Goal: Communication & Community: Answer question/provide support

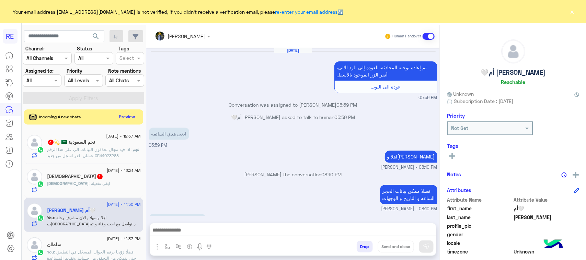
scroll to position [109, 0]
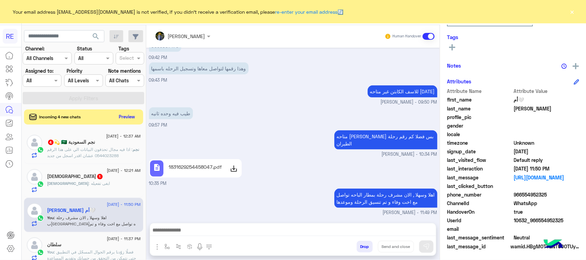
click at [100, 157] on span ": اذا فيه مجال تحذفون البيانات الي على هذا الرقم 0544023288 عشان اقدر اسجل من ج…" at bounding box center [89, 152] width 85 height 11
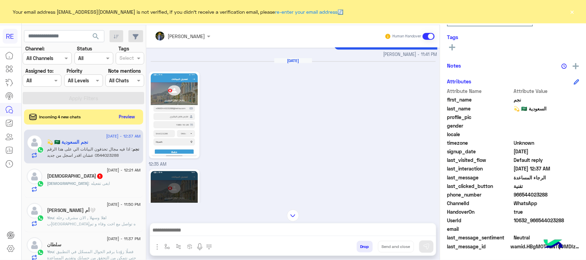
scroll to position [469, 0]
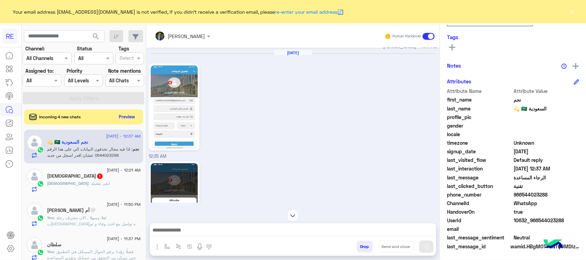
click at [112, 172] on span "[DATE] - 12:21 AM" at bounding box center [124, 170] width 34 height 6
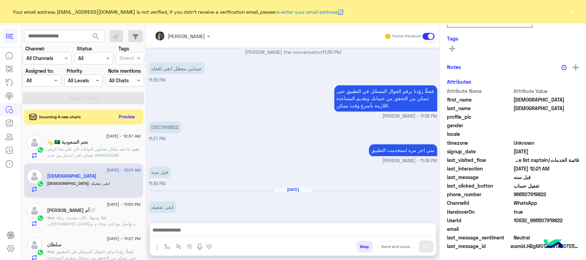
scroll to position [109, 0]
click at [129, 117] on button "Preview" at bounding box center [127, 116] width 21 height 9
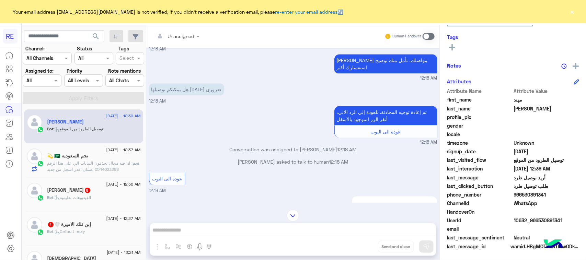
scroll to position [688, 0]
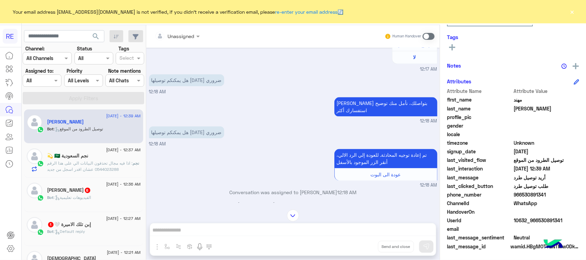
click at [191, 128] on p "هل يمكنكم توصيلها [DATE] ضروري" at bounding box center [186, 132] width 75 height 12
click at [429, 37] on span at bounding box center [429, 36] width 12 height 7
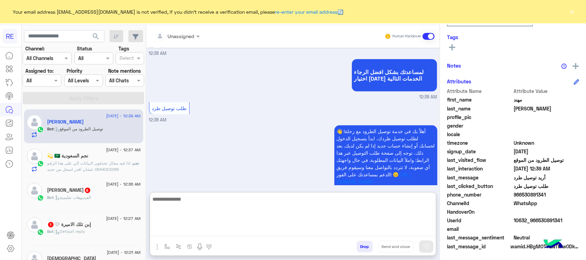
click at [232, 234] on textarea at bounding box center [293, 215] width 286 height 41
type textarea "*"
type textarea "**********"
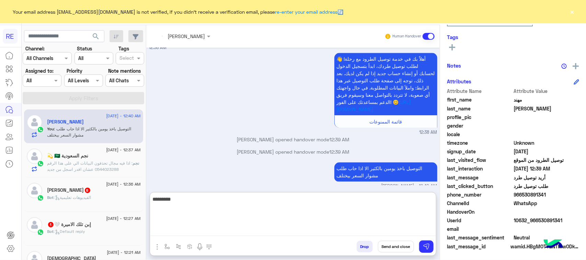
scroll to position [1970, 0]
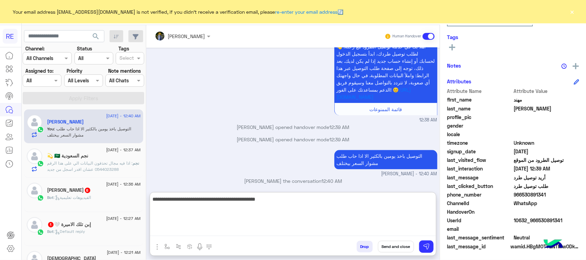
type textarea "**********"
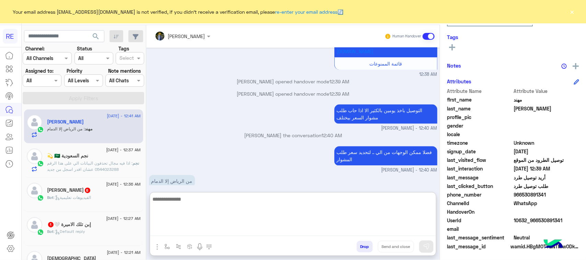
scroll to position [2021, 0]
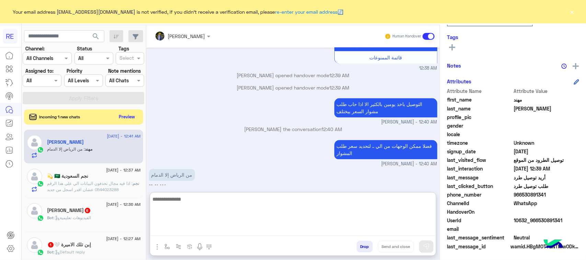
click at [386, 204] on textarea at bounding box center [293, 215] width 286 height 41
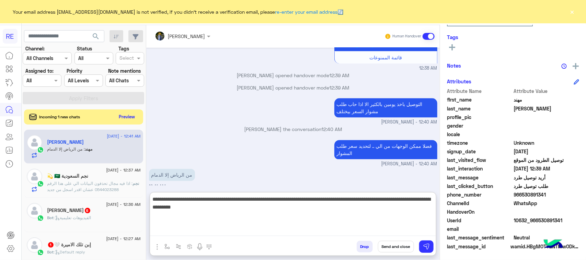
type textarea "**********"
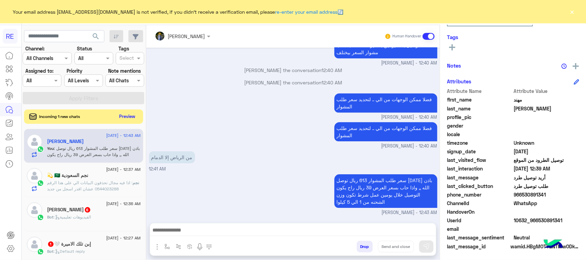
scroll to position [2105, 0]
click at [126, 119] on button "Preview" at bounding box center [127, 116] width 21 height 9
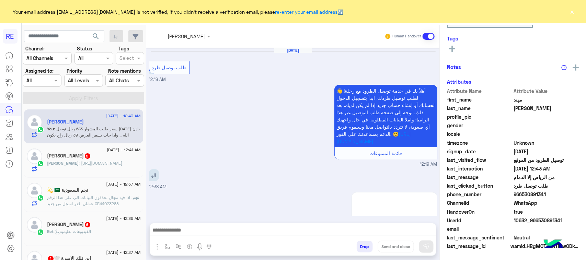
scroll to position [717, 0]
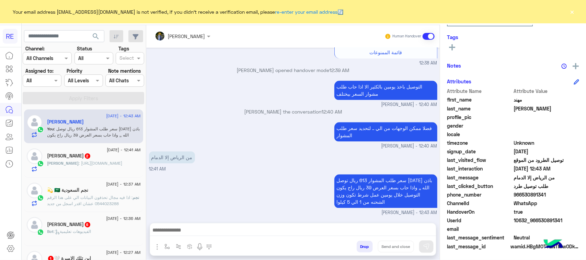
click at [107, 171] on div "[PERSON_NAME] : [URL][DOMAIN_NAME]" at bounding box center [93, 166] width 93 height 12
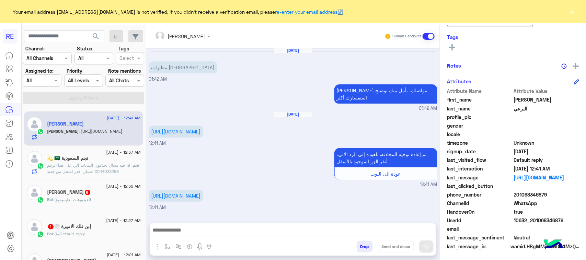
scroll to position [86, 0]
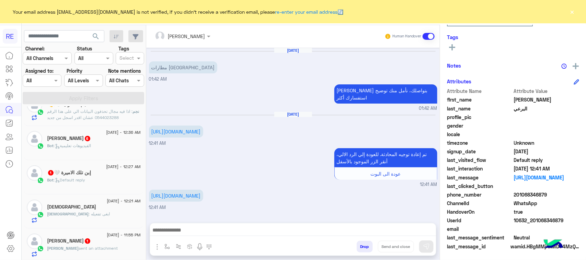
click at [105, 181] on div "Bot : Default reply" at bounding box center [93, 183] width 93 height 12
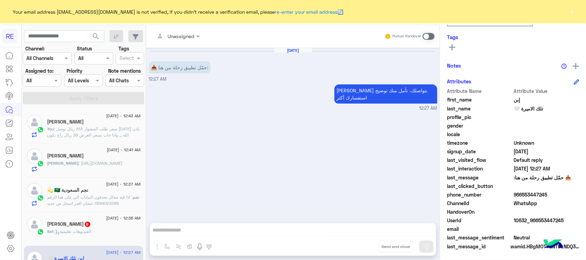
click at [126, 137] on span ": سعر طلب المشوار 613 ريال توصل [DATE] باذن الله ,, واذا حاب بسعر العرض 39 ريال…" at bounding box center [93, 138] width 93 height 24
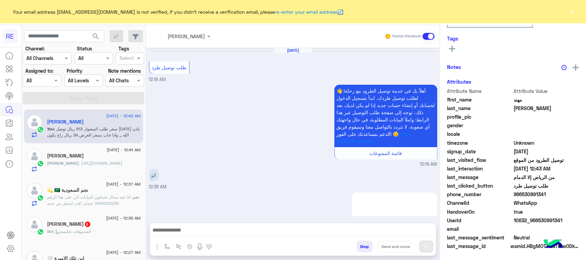
scroll to position [717, 0]
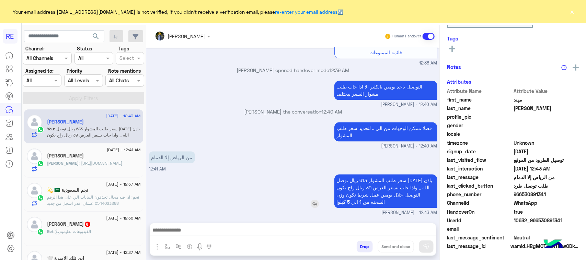
click at [411, 187] on p "سعر طلب المشوار 613 ريال توصل [DATE] باذن الله ,, واذا حاب بسعر العرض 39 ريال ر…" at bounding box center [385, 191] width 103 height 34
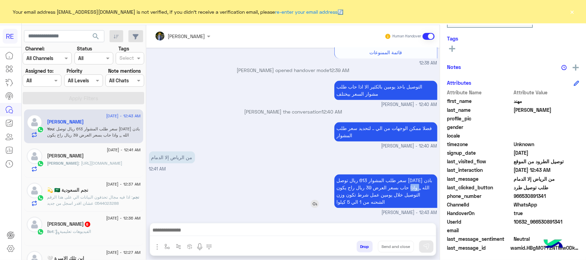
click at [411, 187] on p "سعر طلب المشوار 613 ريال توصل [DATE] باذن الله ,, واذا حاب بسعر العرض 39 ريال ر…" at bounding box center [385, 191] width 103 height 34
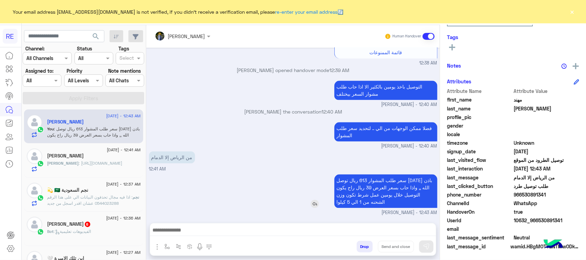
click at [411, 187] on p "سعر طلب المشوار 613 ريال توصل [DATE] باذن الله ,, واذا حاب بسعر العرض 39 ريال ر…" at bounding box center [385, 191] width 103 height 34
click at [366, 174] on p "سعر طلب المشوار 613 ريال توصل [DATE] باذن الله ,, واذا حاب بسعر العرض 39 ريال ر…" at bounding box center [385, 191] width 103 height 34
click at [372, 184] on p "سعر طلب المشوار 613 ريال توصل [DATE] باذن الله ,, واذا حاب بسعر العرض 39 ريال ر…" at bounding box center [385, 191] width 103 height 34
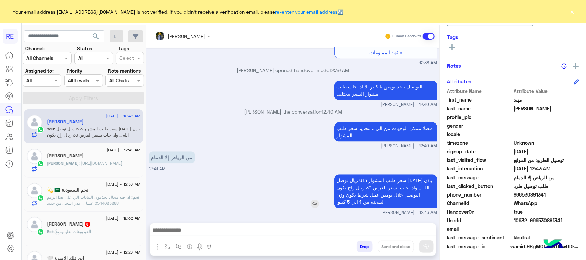
click at [376, 190] on p "سعر طلب المشوار 613 ريال توصل [DATE] باذن الله ,, واذا حاب بسعر العرض 39 ريال ر…" at bounding box center [385, 191] width 103 height 34
click at [287, 159] on div "من الرياض إلا الدمام 12:41 AM" at bounding box center [293, 161] width 288 height 23
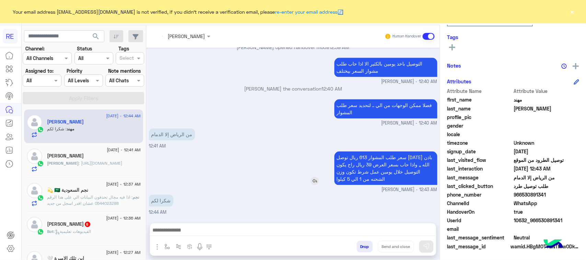
click at [353, 194] on div "شكرا لكم 12:44 AM" at bounding box center [293, 204] width 288 height 23
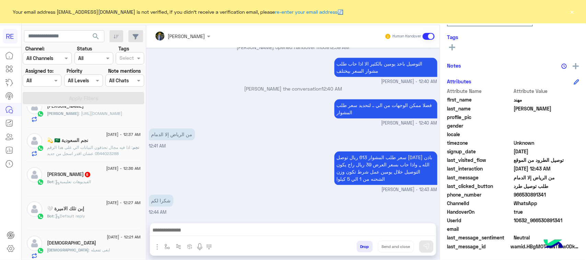
scroll to position [0, 0]
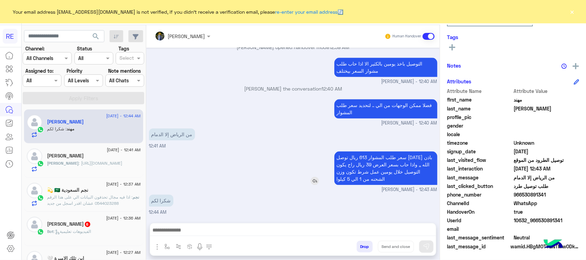
click at [403, 167] on p "سعر طلب المشوار 613 ريال توصل [DATE] باذن الله ,, واذا حاب بسعر العرض 39 ريال ر…" at bounding box center [385, 168] width 103 height 34
click at [367, 174] on p "سعر طلب المشوار 613 ريال توصل [DATE] باذن الله ,, واذا حاب بسعر العرض 39 ريال ر…" at bounding box center [385, 168] width 103 height 34
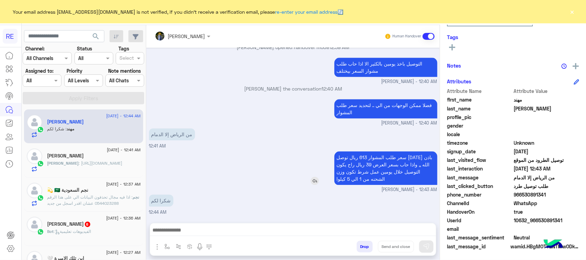
click at [367, 174] on p "سعر طلب المشوار 613 ريال توصل [DATE] باذن الله ,, واذا حاب بسعر العرض 39 ريال ر…" at bounding box center [385, 168] width 103 height 34
click at [367, 164] on p "سعر طلب المشوار 613 ريال توصل [DATE] باذن الله ,, واذا حاب بسعر العرض 39 ريال ر…" at bounding box center [385, 168] width 103 height 34
click at [397, 177] on p "سعر طلب المشوار 613 ريال توصل [DATE] باذن الله ,, واذا حاب بسعر العرض 39 ريال ر…" at bounding box center [385, 168] width 103 height 34
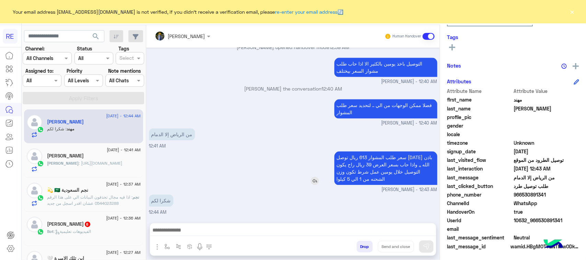
click at [397, 174] on p "سعر طلب المشوار 613 ريال توصل [DATE] باذن الله ,, واذا حاب بسعر العرض 39 ريال ر…" at bounding box center [385, 168] width 103 height 34
click at [325, 185] on div "سعر طلب المشوار 613 ريال توصل [DATE] باذن الله ,, واذا حاب بسعر العرض 39 ريال ر…" at bounding box center [366, 168] width 142 height 34
click at [354, 172] on p "سعر طلب المشوار 613 ريال توصل [DATE] باذن الله ,, واذا حاب بسعر العرض 39 ريال ر…" at bounding box center [385, 168] width 103 height 34
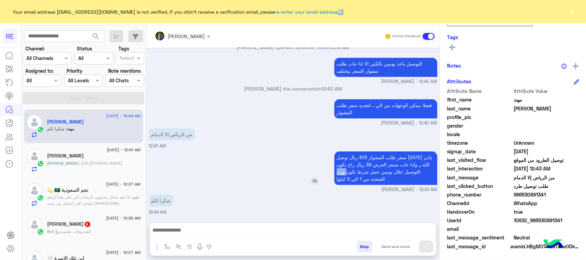
click at [354, 172] on p "سعر طلب المشوار 613 ريال توصل [DATE] باذن الله ,, واذا حاب بسعر العرض 39 ريال ر…" at bounding box center [385, 168] width 103 height 34
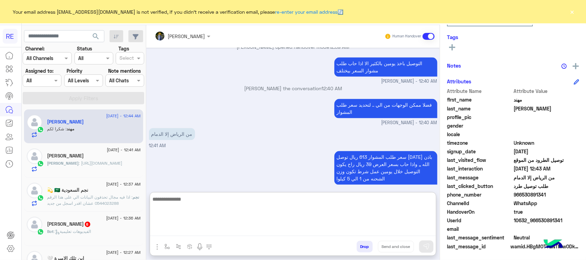
click at [334, 227] on textarea at bounding box center [293, 215] width 286 height 41
type textarea "**********"
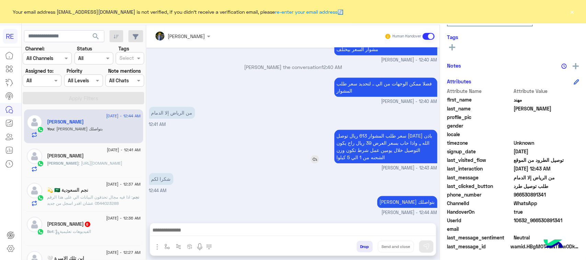
scroll to position [761, 0]
click at [356, 102] on div "[DATE] طلب توصيل طرد 12:19 AM أهلاً بك في خدمة توصيل الطرود مع رحلة! 👋 لطلب توص…" at bounding box center [293, 132] width 294 height 169
click at [354, 137] on p "سعر طلب المشوار 613 ريال توصل [DATE] باذن الله ,, واذا حاب بسعر العرض 39 ريال ر…" at bounding box center [385, 147] width 103 height 34
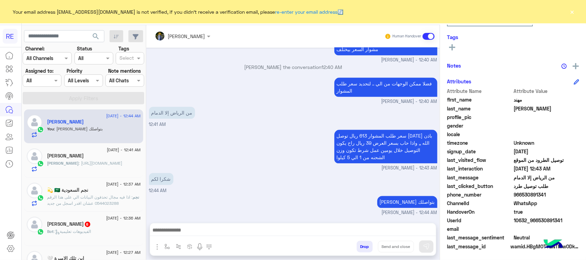
click at [84, 222] on h5 "[PERSON_NAME] 6" at bounding box center [69, 224] width 44 height 6
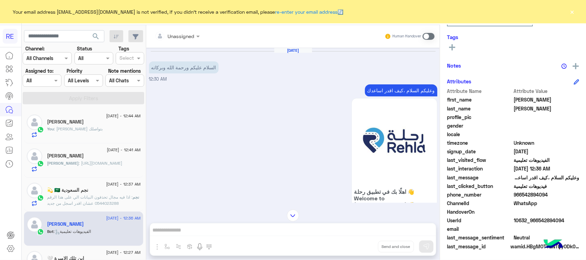
click at [433, 94] on p "وعليكم السلام ،كيف اقدر اساعدك" at bounding box center [401, 90] width 72 height 12
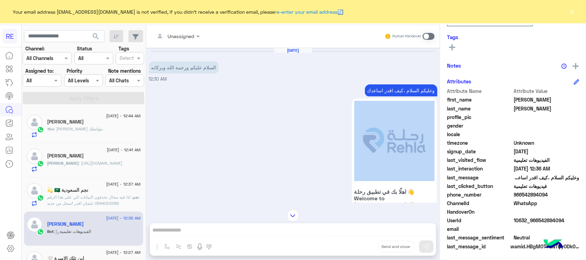
click at [433, 94] on p "وعليكم السلام ،كيف اقدر اساعدك" at bounding box center [401, 90] width 72 height 12
copy div "وعليكم السلام ،كيف اقدر اساعدك"
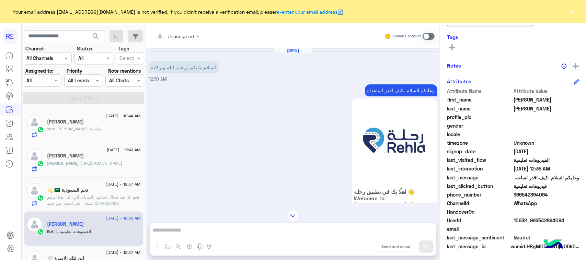
click at [427, 35] on span at bounding box center [429, 36] width 12 height 7
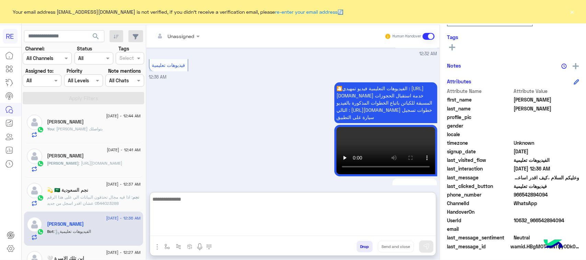
click at [226, 233] on textarea at bounding box center [293, 215] width 286 height 41
paste textarea "**********"
type textarea "**********"
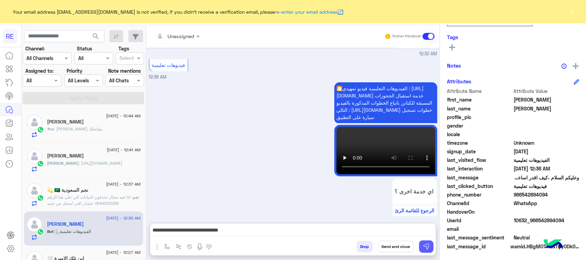
click at [432, 246] on button at bounding box center [426, 247] width 14 height 12
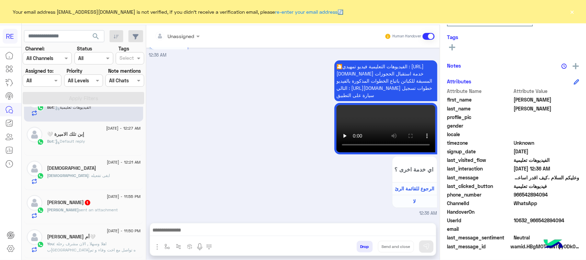
scroll to position [129, 0]
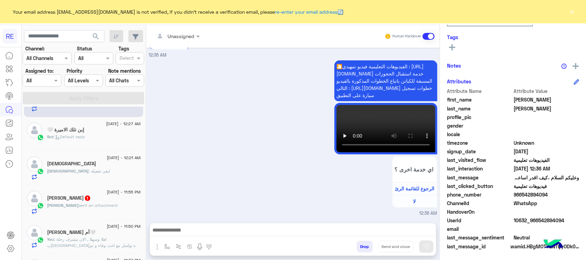
click at [83, 196] on h5 "[PERSON_NAME] 1" at bounding box center [69, 198] width 44 height 6
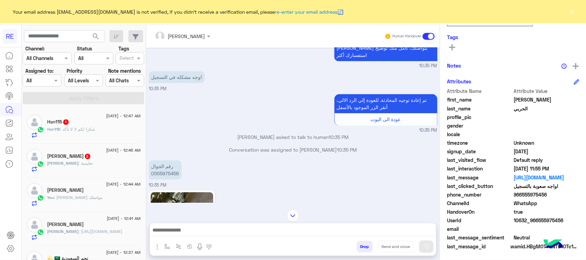
click at [87, 129] on span ": شكرا لكم لا لا تأكد" at bounding box center [77, 129] width 35 height 5
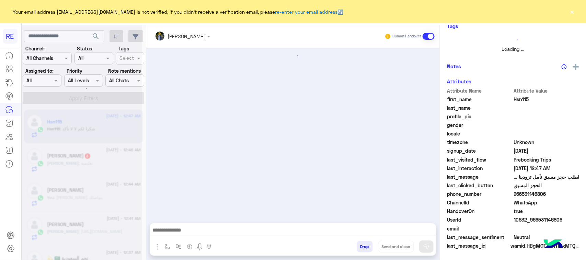
scroll to position [833, 0]
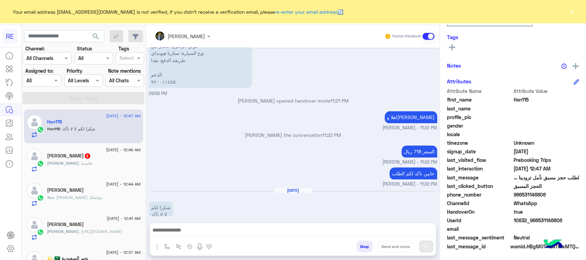
click at [90, 169] on div "[PERSON_NAME] : تعليمية" at bounding box center [93, 166] width 93 height 12
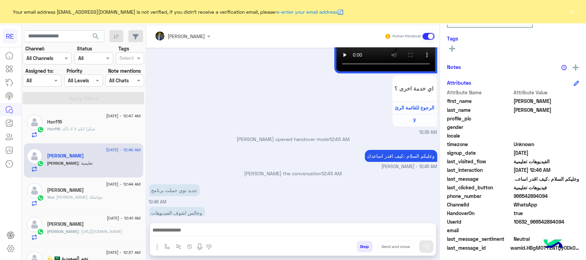
scroll to position [109, 0]
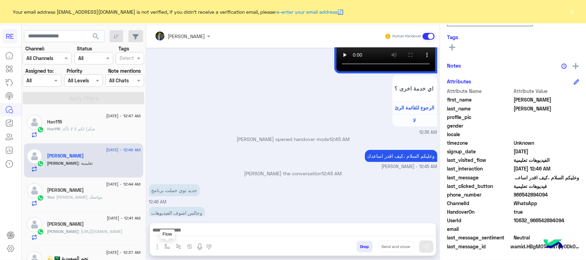
click at [167, 246] on img "button" at bounding box center [166, 246] width 5 height 5
click at [184, 232] on input "text" at bounding box center [179, 232] width 28 height 8
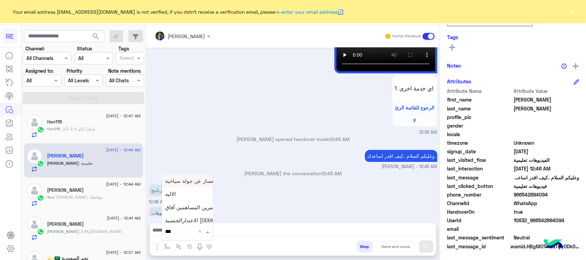
type input "****"
click at [184, 209] on div "الاليه" at bounding box center [187, 205] width 51 height 13
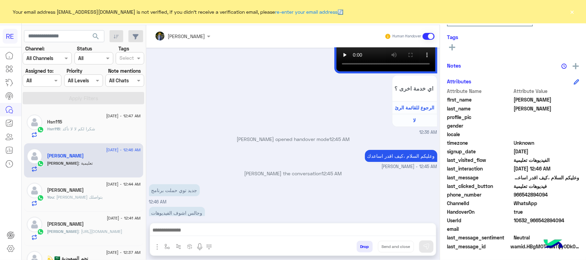
type textarea "**********"
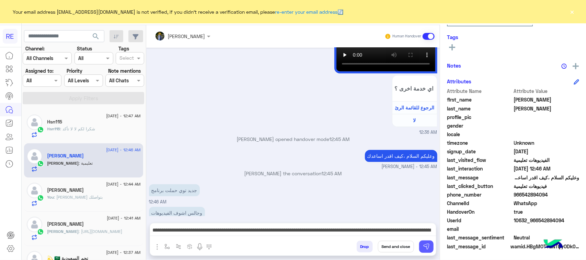
click at [430, 244] on button at bounding box center [426, 247] width 14 height 12
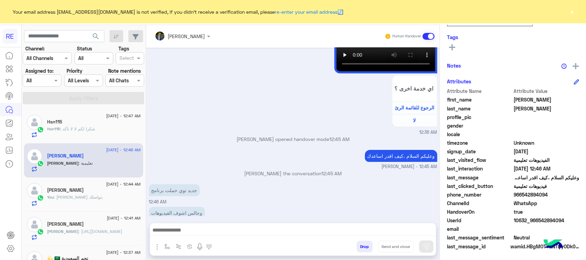
click at [117, 123] on div "Hsn115" at bounding box center [93, 122] width 93 height 7
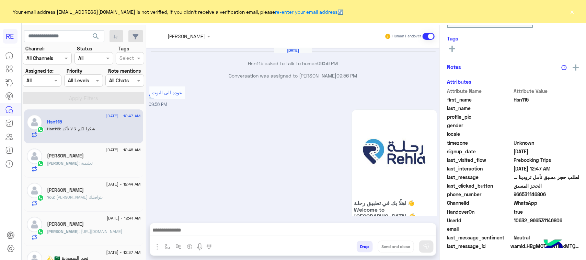
scroll to position [833, 0]
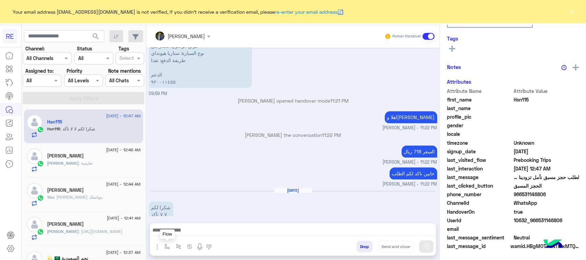
click at [165, 248] on img "button" at bounding box center [166, 246] width 5 height 5
click at [173, 231] on input "text" at bounding box center [179, 232] width 28 height 8
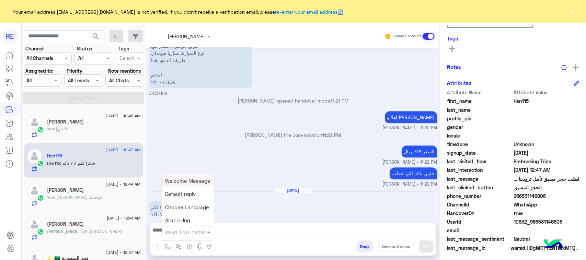
scroll to position [109, 0]
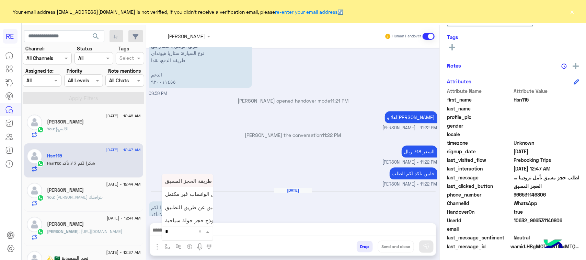
type input "**"
click at [187, 184] on span "طريقة الحجز المسبق" at bounding box center [188, 181] width 47 height 6
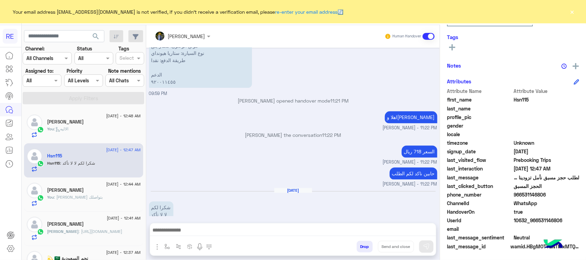
type textarea "**********"
click at [429, 243] on img at bounding box center [426, 246] width 7 height 7
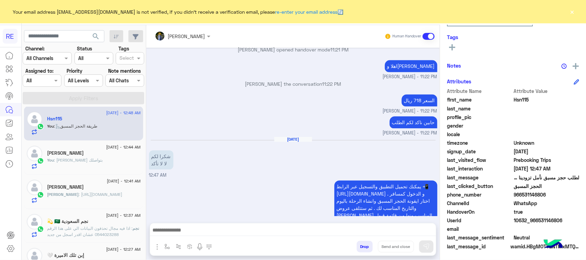
scroll to position [0, 0]
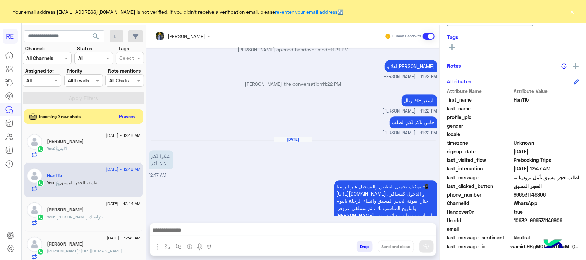
click at [126, 114] on button "Preview" at bounding box center [127, 116] width 21 height 9
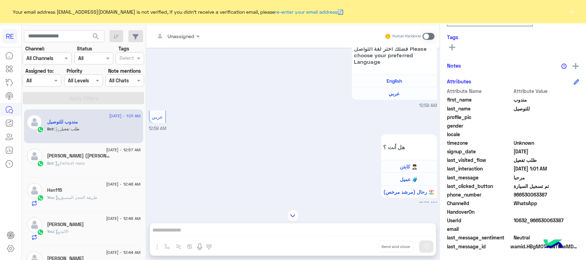
scroll to position [665, 0]
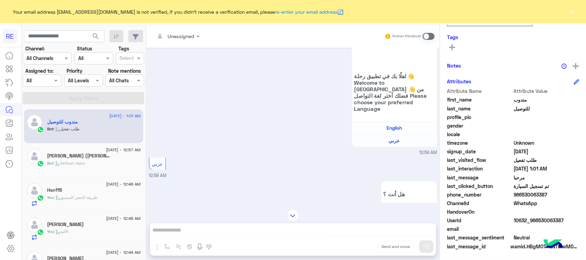
click at [95, 165] on div "Bot : Default reply" at bounding box center [93, 166] width 93 height 12
